Goal: Task Accomplishment & Management: Complete application form

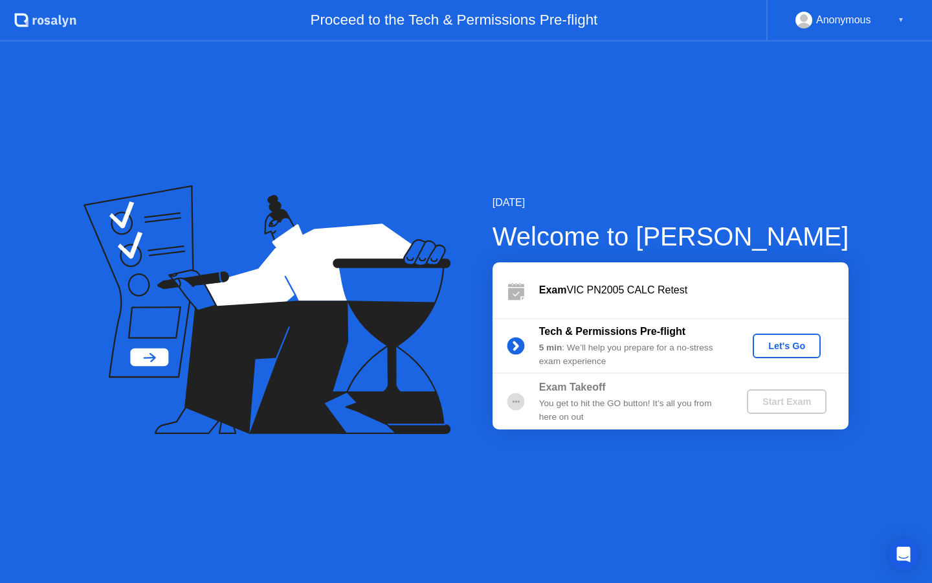
click at [807, 342] on div "Let's Go" at bounding box center [787, 345] width 58 height 10
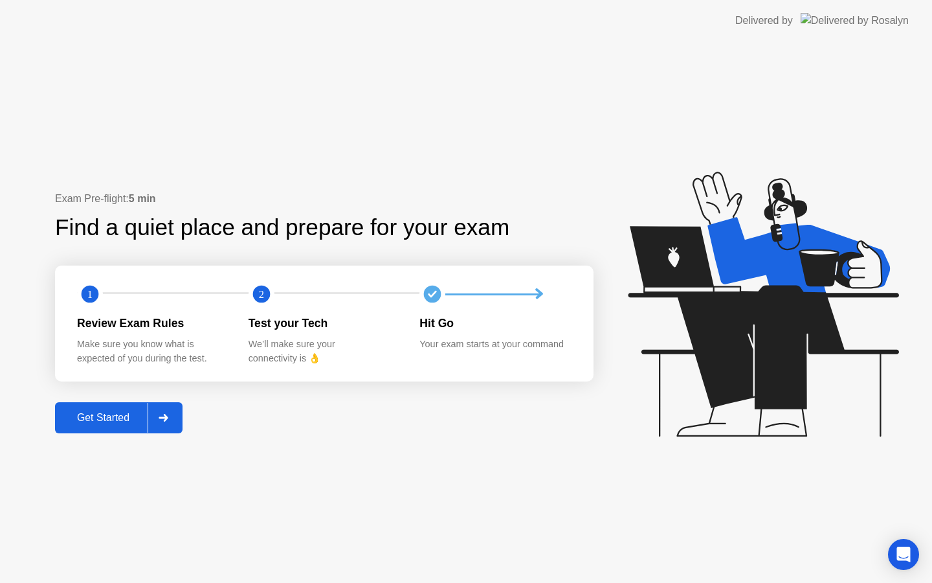
click at [173, 418] on div at bounding box center [163, 418] width 31 height 30
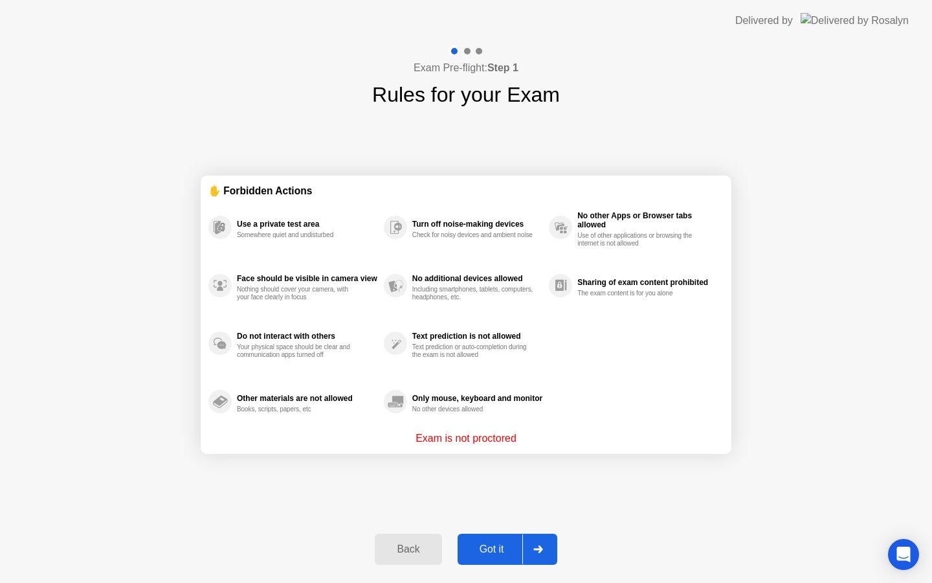
click at [484, 539] on button "Got it" at bounding box center [508, 548] width 100 height 31
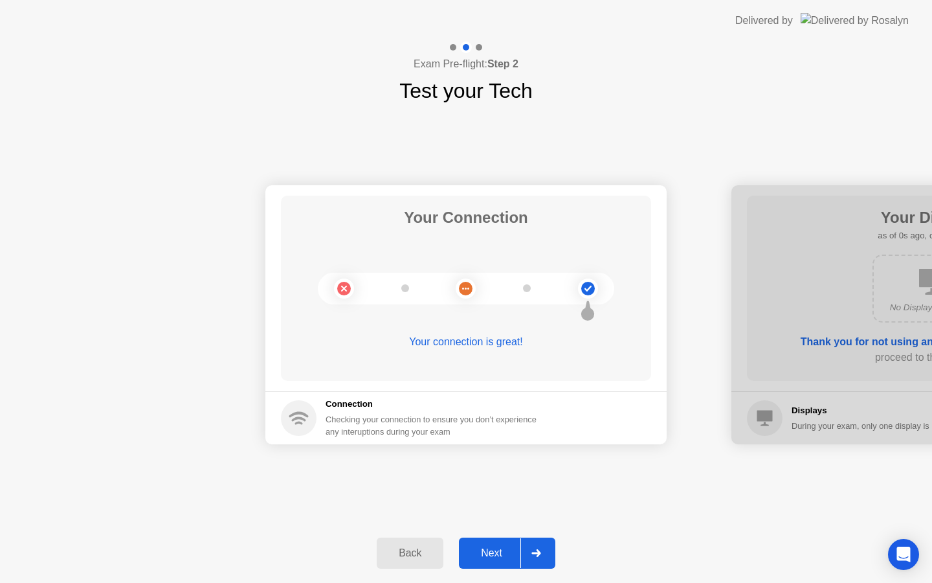
click at [528, 550] on div at bounding box center [535, 553] width 31 height 30
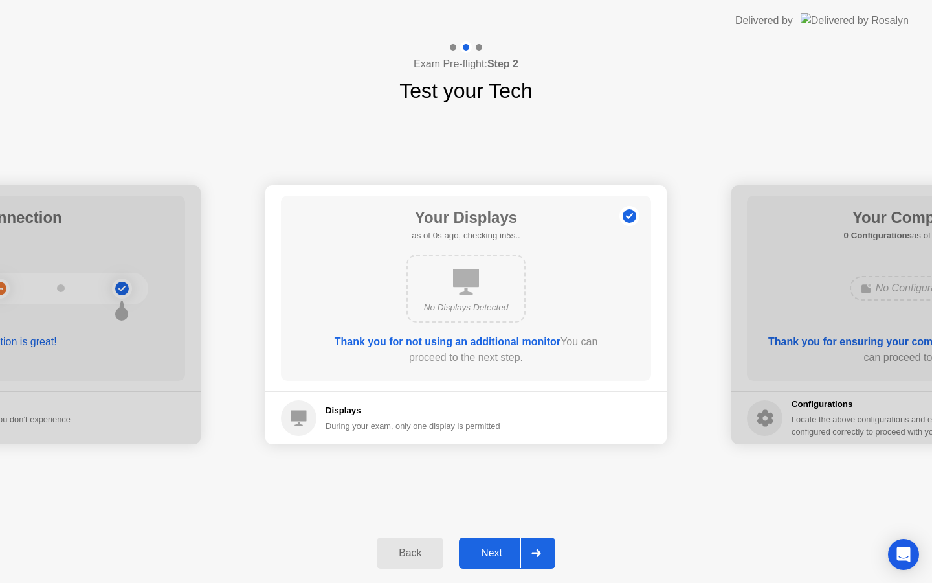
click at [521, 559] on div at bounding box center [535, 553] width 31 height 30
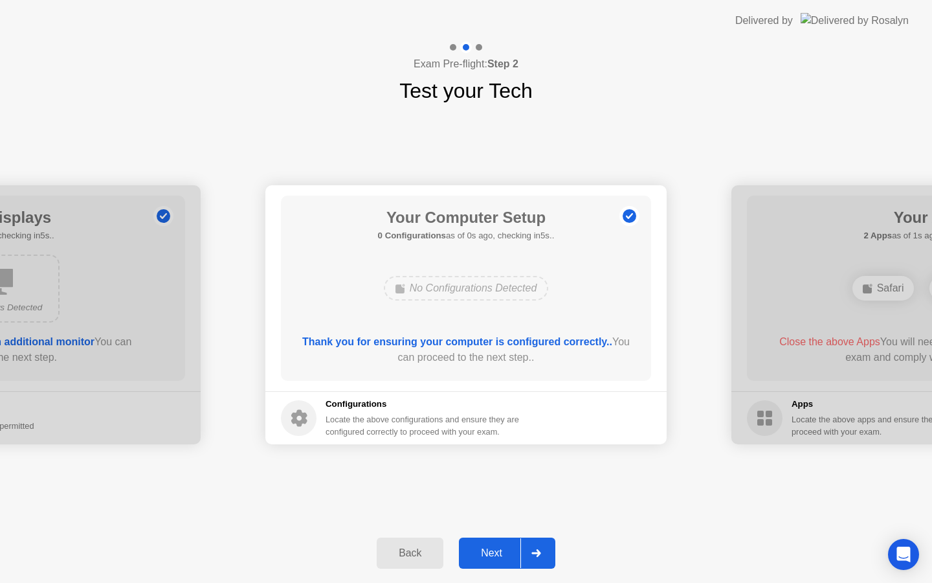
click at [521, 558] on div at bounding box center [535, 553] width 31 height 30
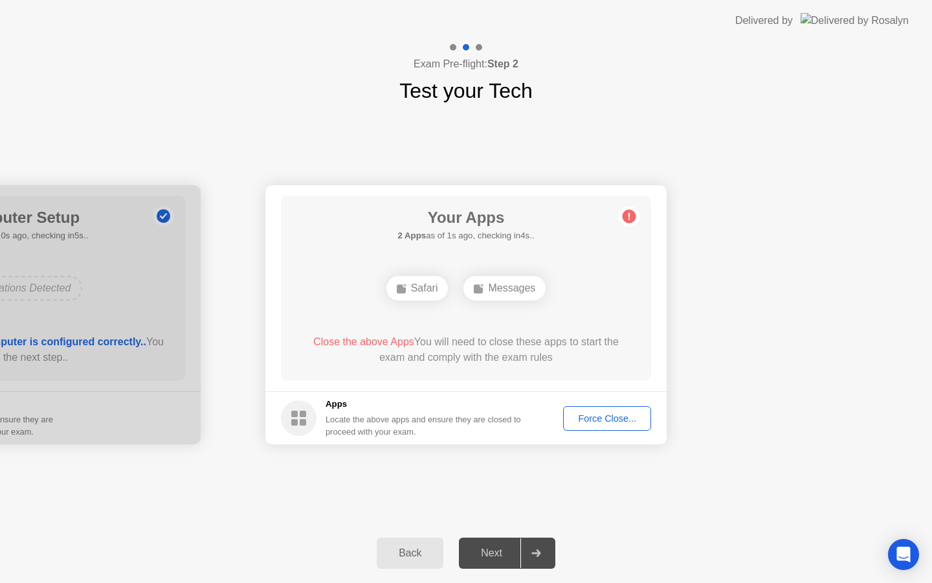
click at [612, 425] on button "Force Close..." at bounding box center [607, 418] width 88 height 25
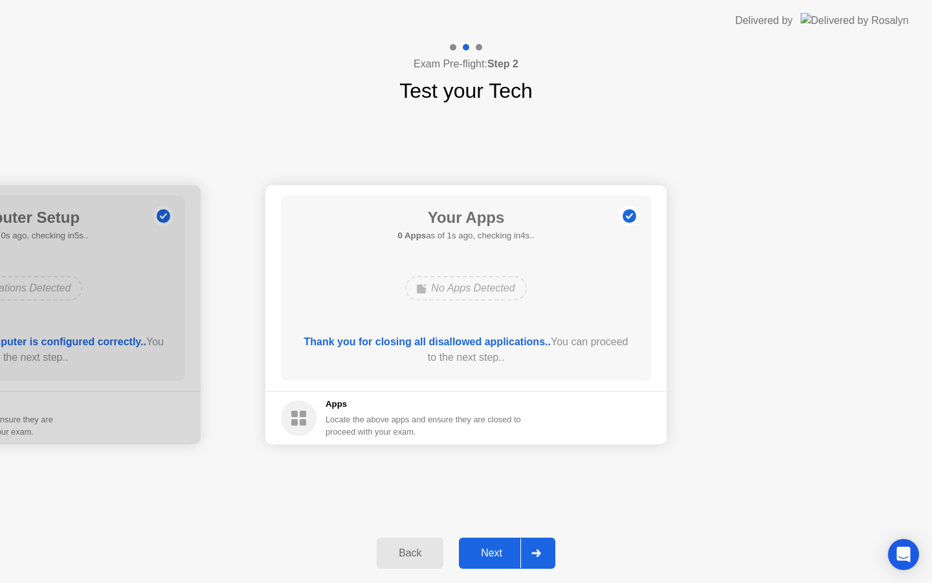
click at [519, 557] on div "Next" at bounding box center [492, 553] width 58 height 12
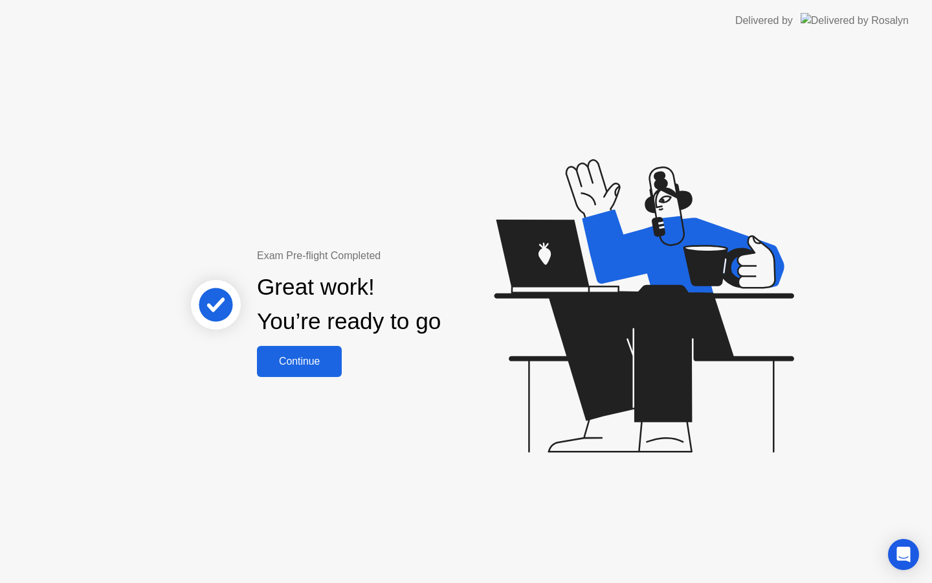
click at [337, 361] on div "Continue" at bounding box center [299, 361] width 77 height 12
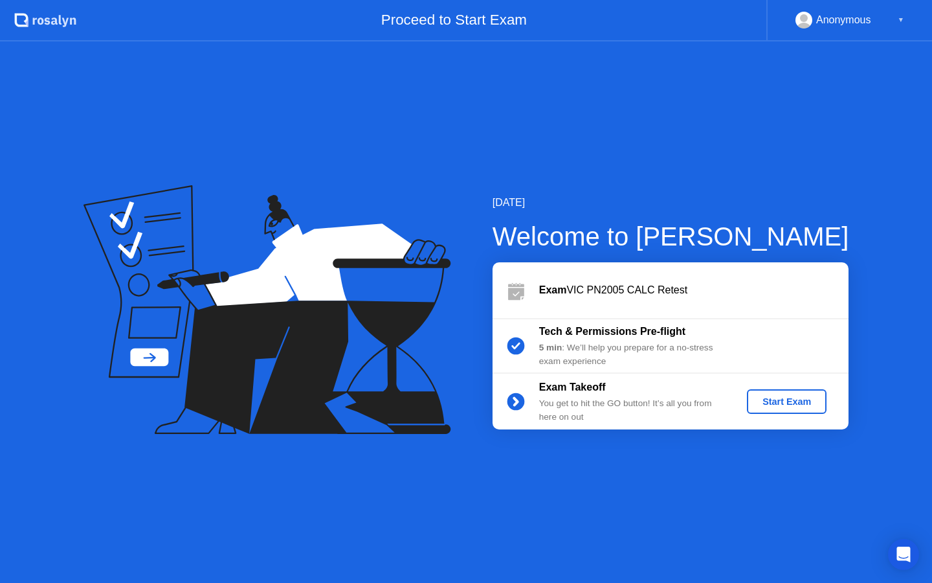
click at [777, 400] on div "Start Exam" at bounding box center [786, 401] width 69 height 10
